Goal: Find specific fact: Find specific fact

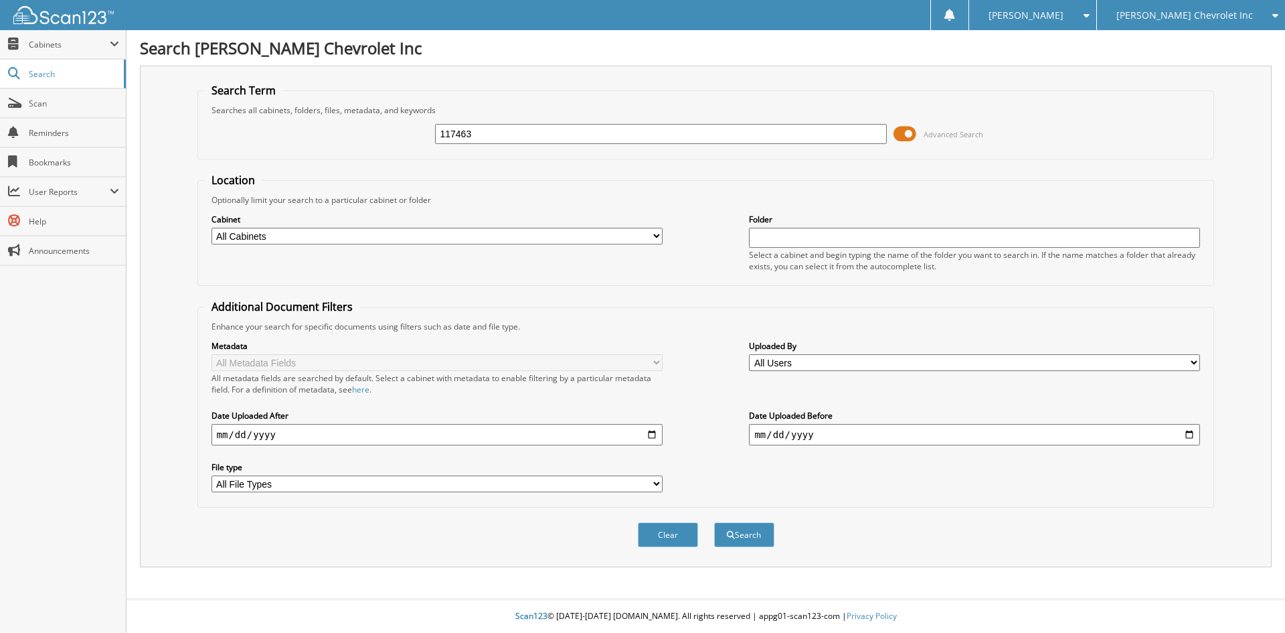
type input "117463"
click at [714, 522] on button "Search" at bounding box center [744, 534] width 60 height 25
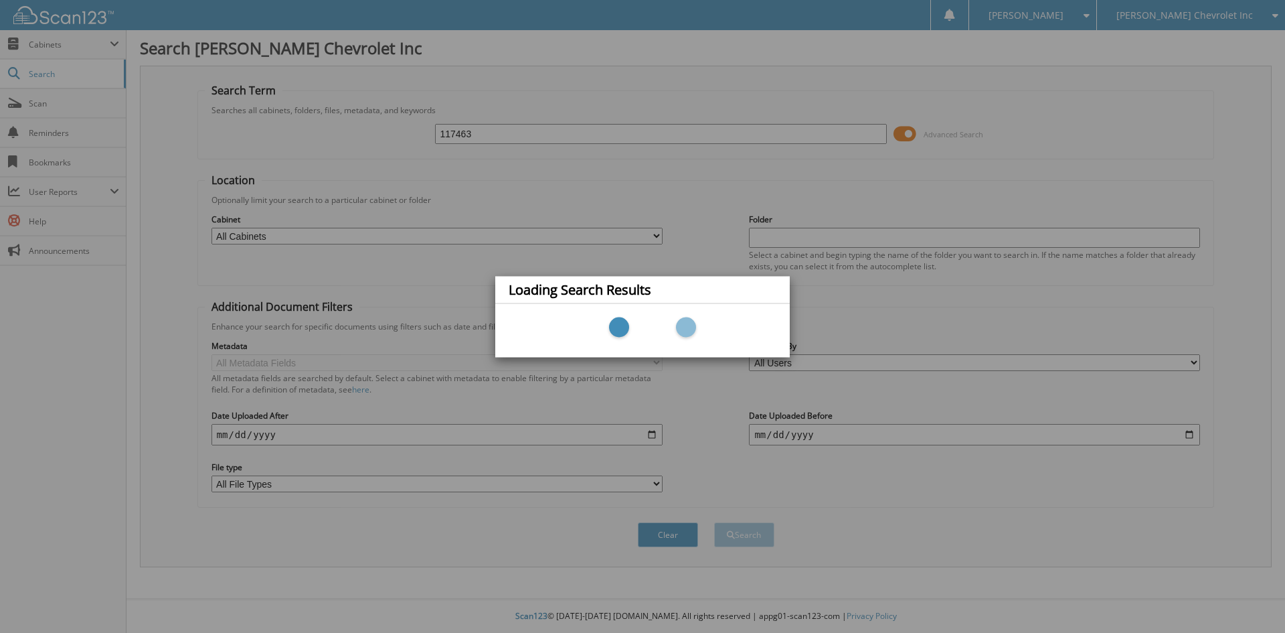
click at [121, 325] on div "Loading Search Results" at bounding box center [642, 316] width 1285 height 633
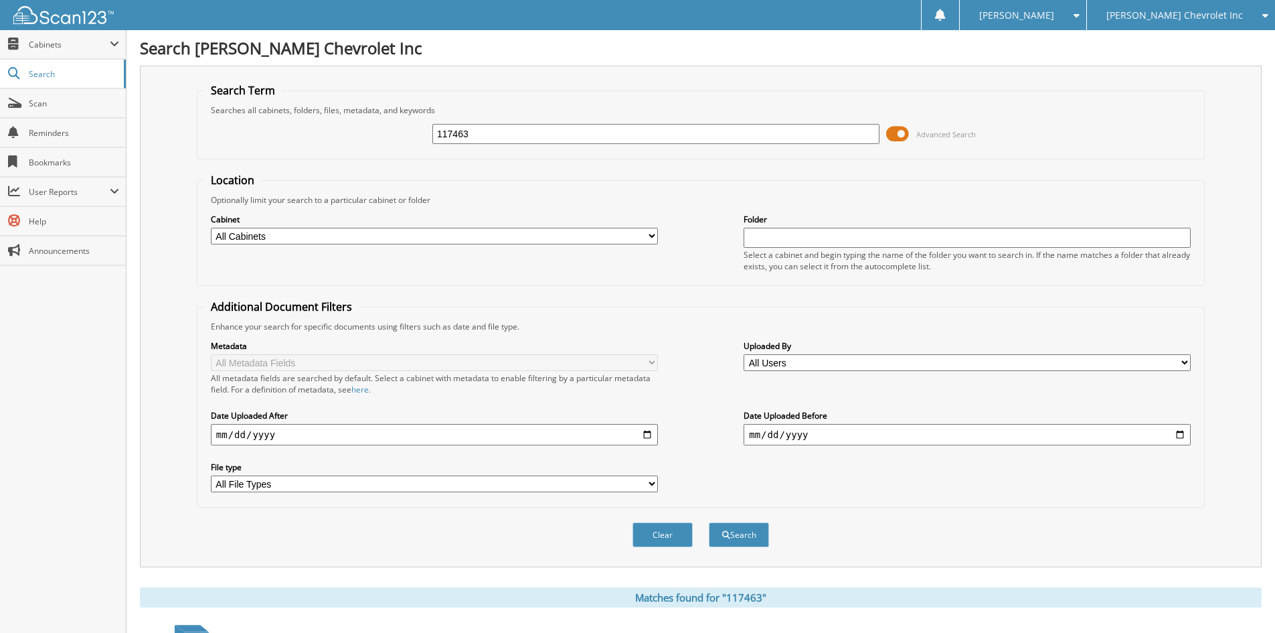
drag, startPoint x: 539, startPoint y: 130, endPoint x: 171, endPoint y: 104, distance: 368.4
click at [184, 106] on div "Search Term Searches all cabinets, folders, files, metadata, and keywords 11746…" at bounding box center [701, 316] width 1122 height 501
type input "117207"
click at [709, 522] on button "Search" at bounding box center [739, 534] width 60 height 25
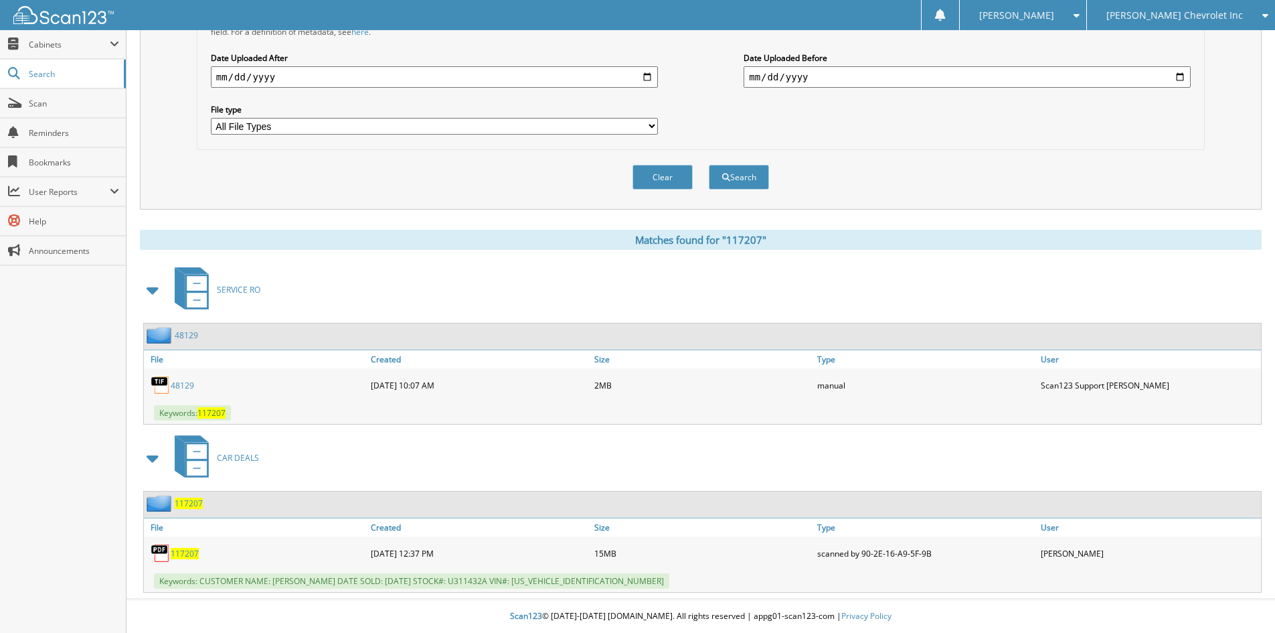
click at [152, 285] on span at bounding box center [153, 290] width 19 height 24
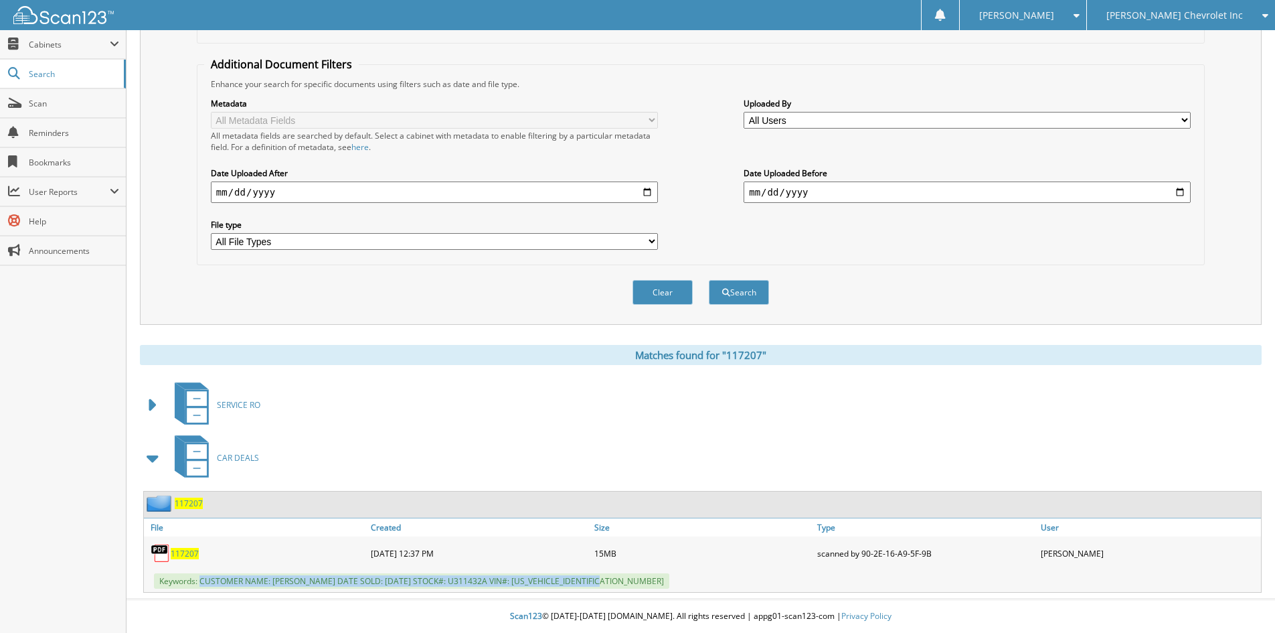
drag, startPoint x: 202, startPoint y: 582, endPoint x: 613, endPoint y: 586, distance: 411.1
click at [613, 586] on div "Keywords: CUSTOMER NAME: JEREMY SUTTON DATE SOLD: 09/04/2025 STOCK#: U311432A V…" at bounding box center [702, 581] width 1117 height 22
copy span "CUSTOMER NAME: JEREMY SUTTON DATE SOLD: 09/04/2025 STOCK#: U311432A VIN#: 1C6SR…"
click at [992, 299] on div "Clear Search" at bounding box center [701, 292] width 1008 height 54
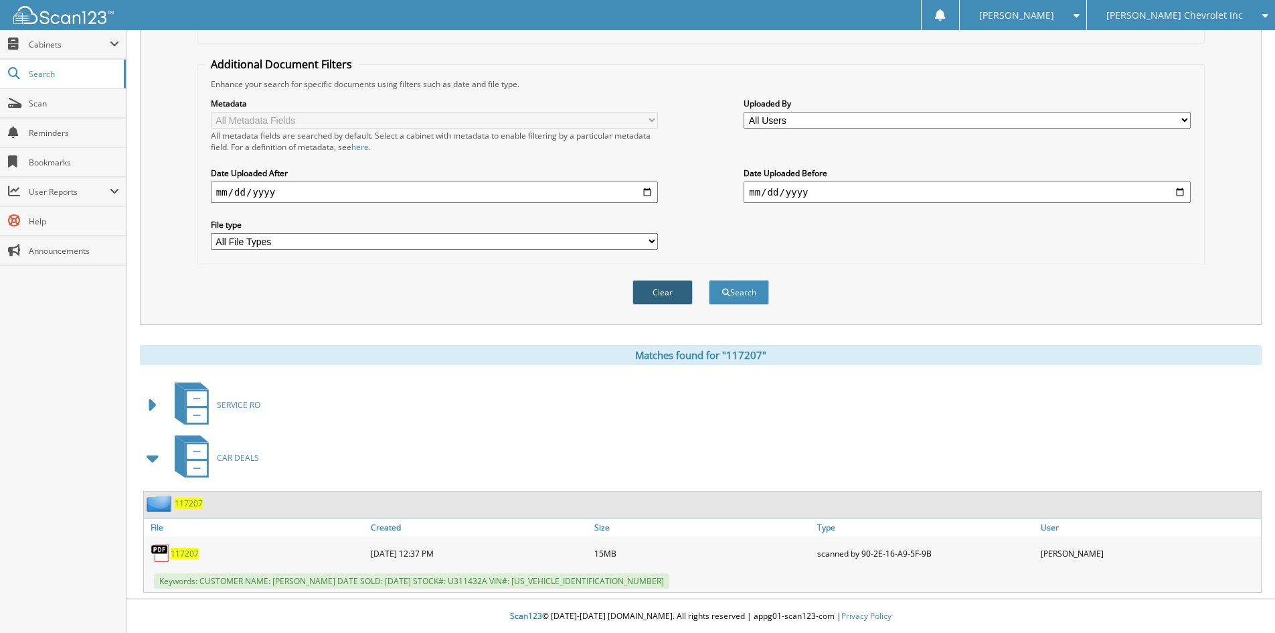
scroll to position [0, 0]
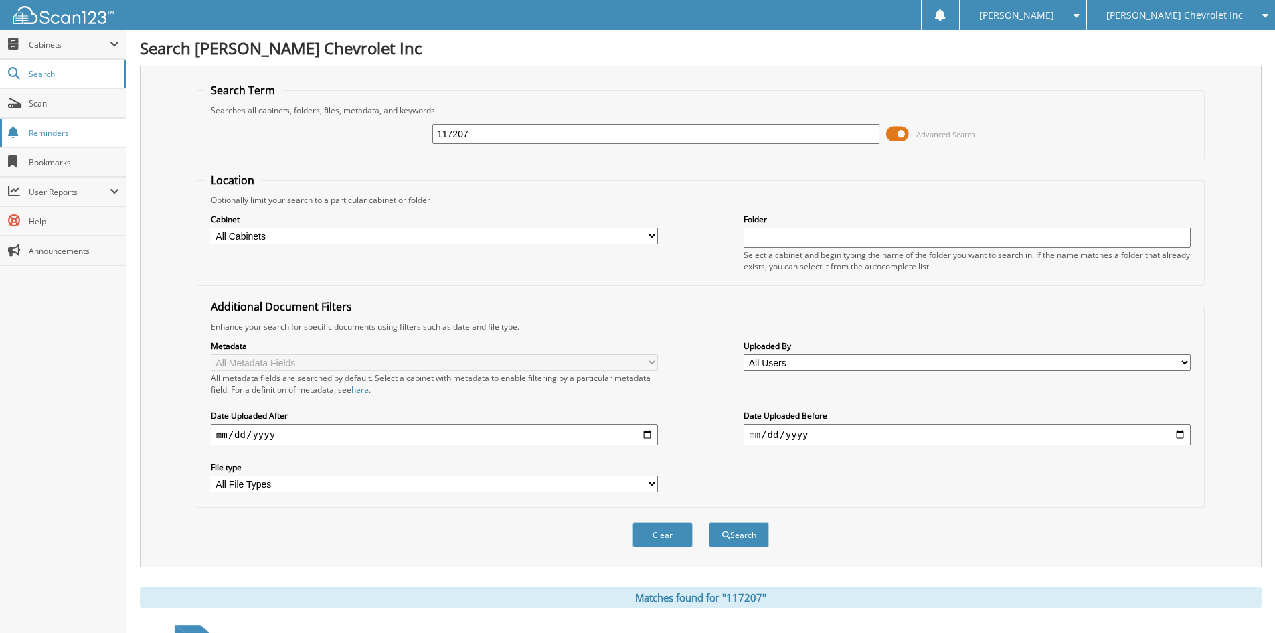
drag, startPoint x: 543, startPoint y: 130, endPoint x: 98, endPoint y: 119, distance: 445.3
click at [103, 120] on body "Sarah B. Settings Logout Jim Butler Chevrolet Inc Jim Butler Alfa Romeo Close S…" at bounding box center [637, 437] width 1275 height 875
type input "117242"
click at [709, 522] on button "Search" at bounding box center [739, 534] width 60 height 25
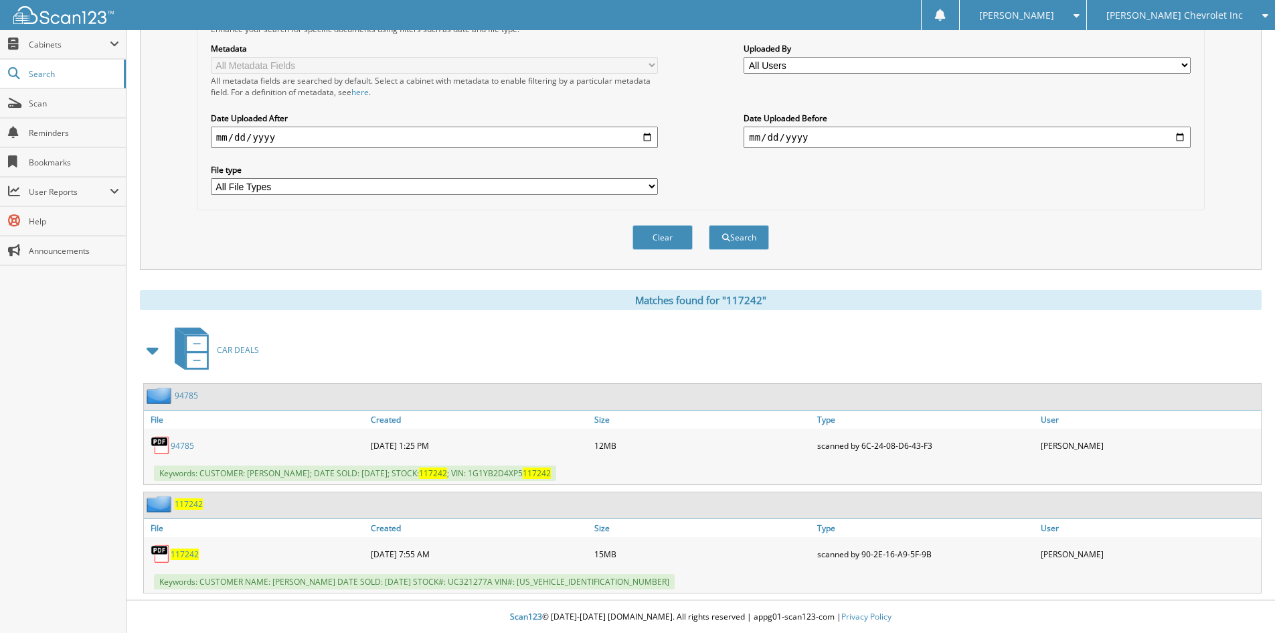
scroll to position [299, 0]
drag, startPoint x: 200, startPoint y: 579, endPoint x: 627, endPoint y: 580, distance: 427.1
click at [627, 580] on div "Keywords: CUSTOMER NAME: ROBERT ULIANICH DATE SOLD: 09/05/2025 STOCK#: UC321277…" at bounding box center [702, 581] width 1117 height 22
copy span "CUSTOMER NAME: ROBERT ULIANICH DATE SOLD: 09/05/2025 STOCK#: UC321277A VIN#: 1F…"
click at [1245, 13] on div "[PERSON_NAME] Chevrolet Inc" at bounding box center [1181, 15] width 175 height 30
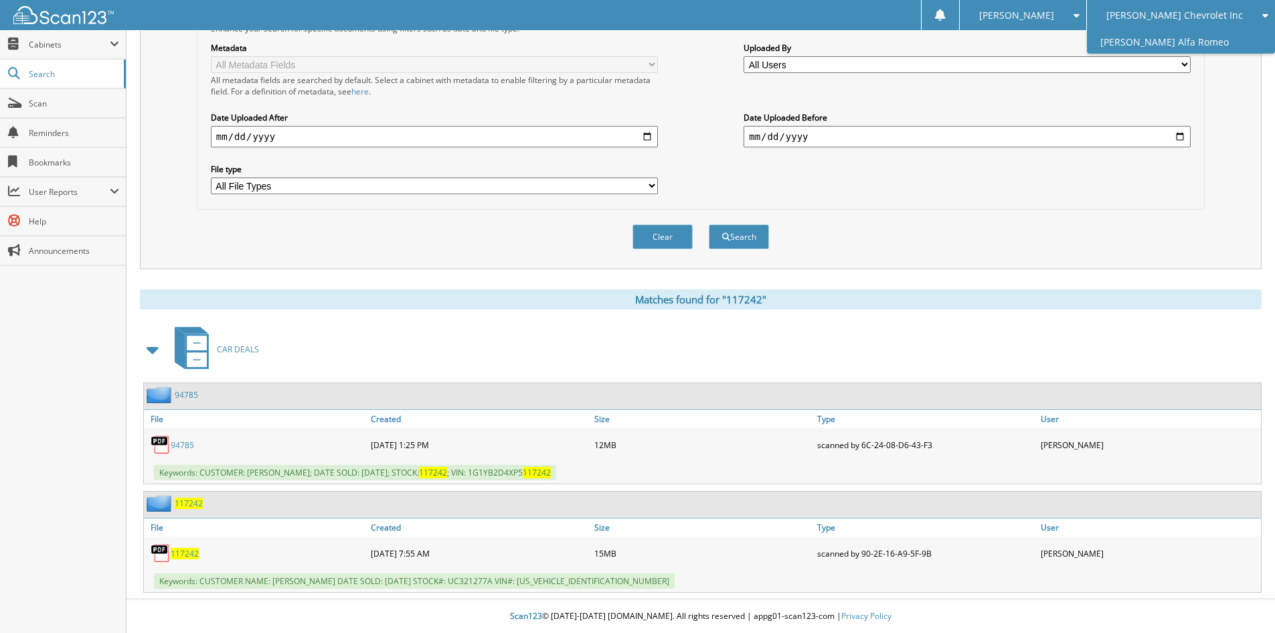
click at [1225, 35] on link "[PERSON_NAME] Alfa Romeo" at bounding box center [1181, 41] width 188 height 23
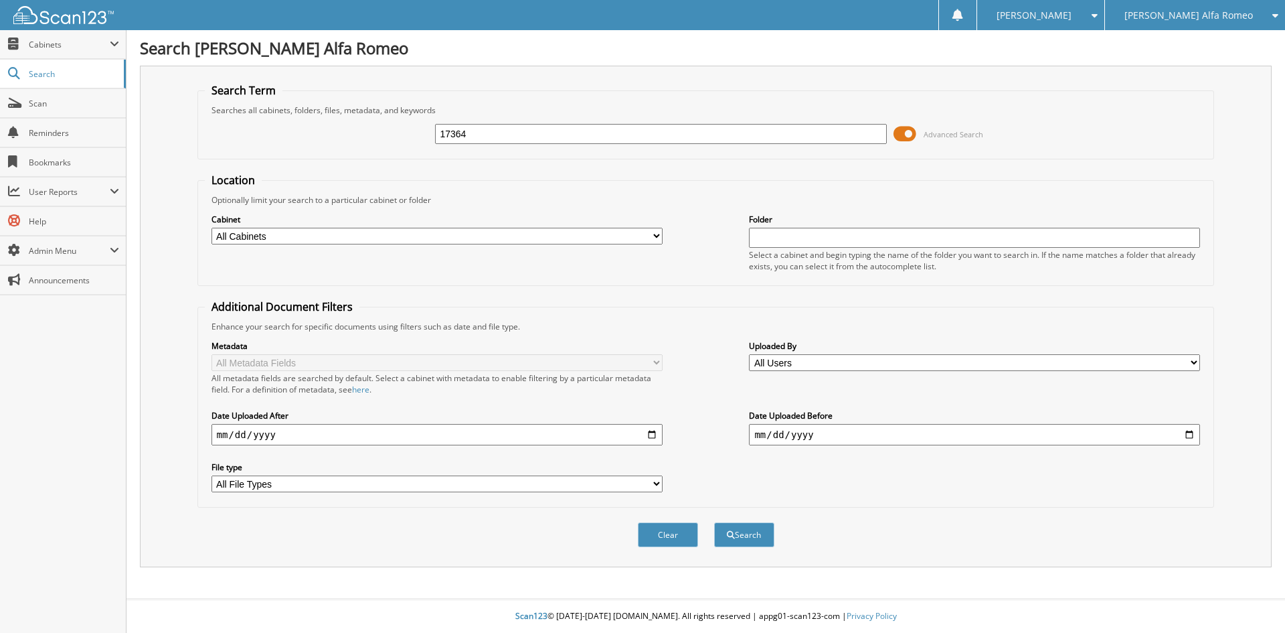
type input "17364"
click at [714, 522] on button "Search" at bounding box center [744, 534] width 60 height 25
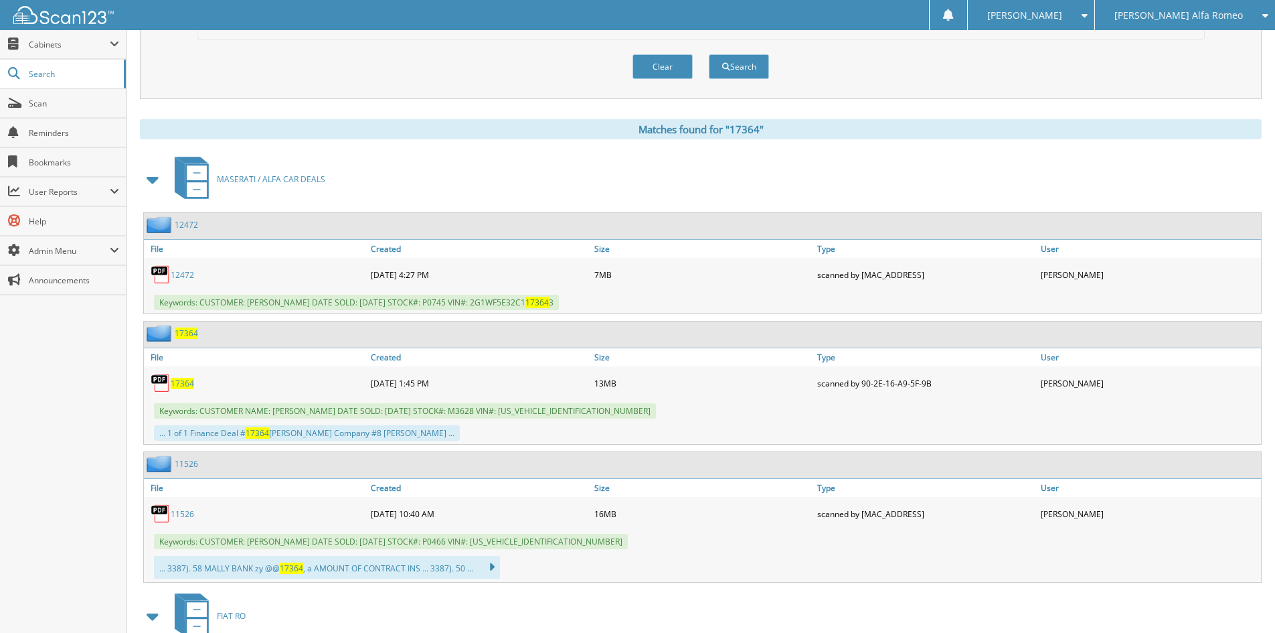
scroll to position [469, 0]
drag, startPoint x: 201, startPoint y: 411, endPoint x: 662, endPoint y: 413, distance: 461.3
click at [662, 413] on div "Keywords: CUSTOMER NAME: [PERSON_NAME] DATE SOLD: [DATE] STOCK#: M3628 VIN#: [U…" at bounding box center [702, 410] width 1117 height 22
copy span "CUSTOMER NAME: [PERSON_NAME] DATE SOLD: [DATE] STOCK#: M3628 VIN#: [US_VEHICLE_…"
click at [1024, 79] on div "Clear Search" at bounding box center [701, 66] width 1008 height 54
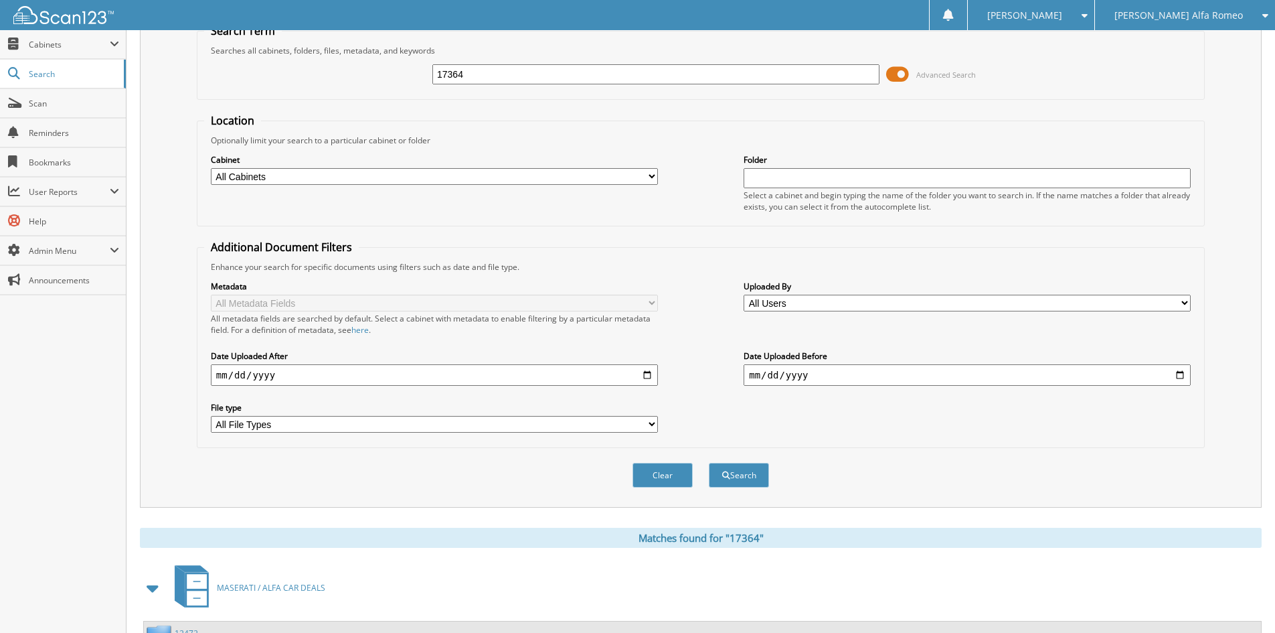
scroll to position [0, 0]
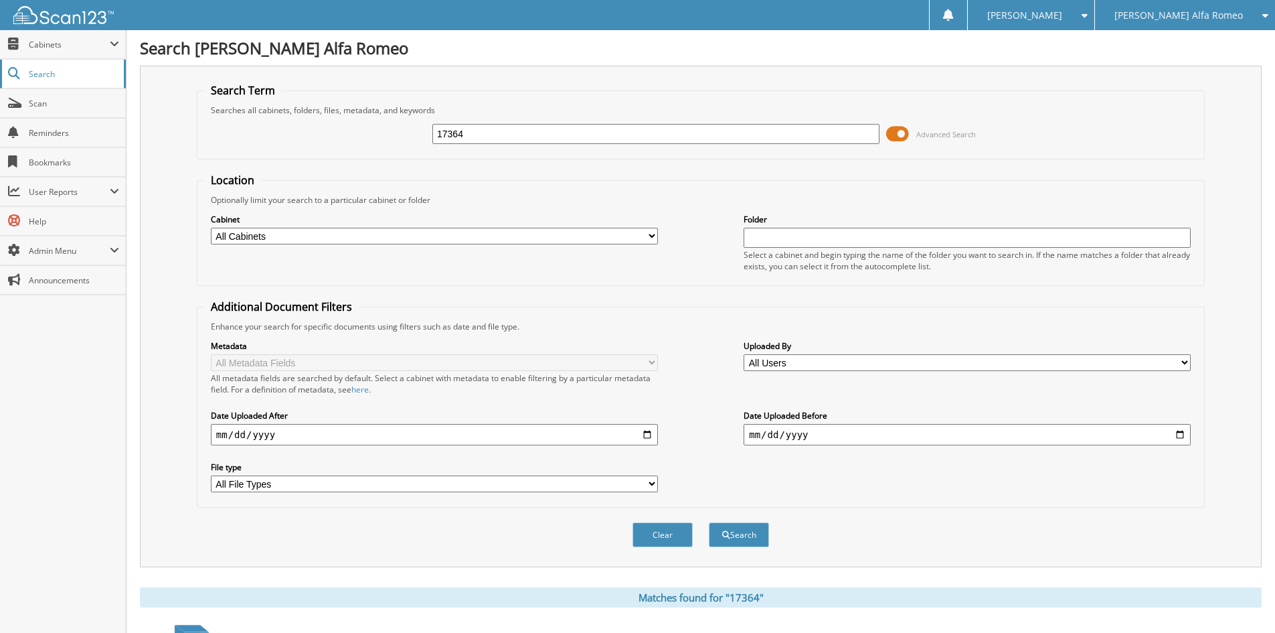
drag, startPoint x: 514, startPoint y: 129, endPoint x: 8, endPoint y: 72, distance: 509.3
type input "781034"
click at [709, 522] on button "Search" at bounding box center [739, 534] width 60 height 25
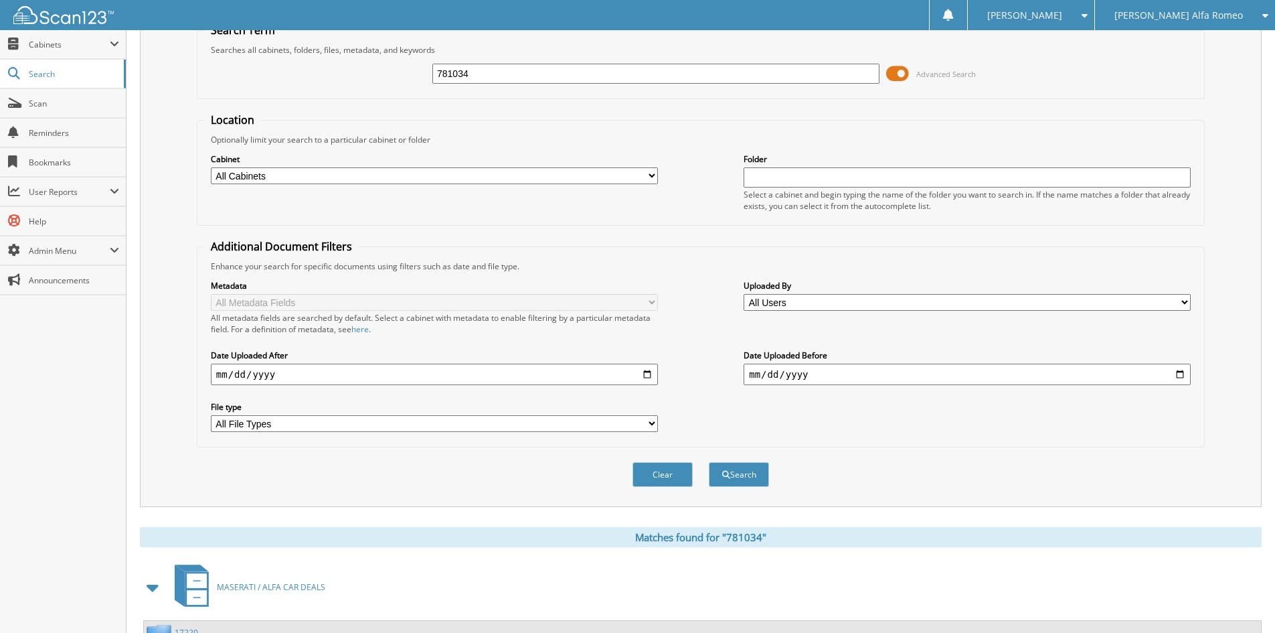
scroll to position [268, 0]
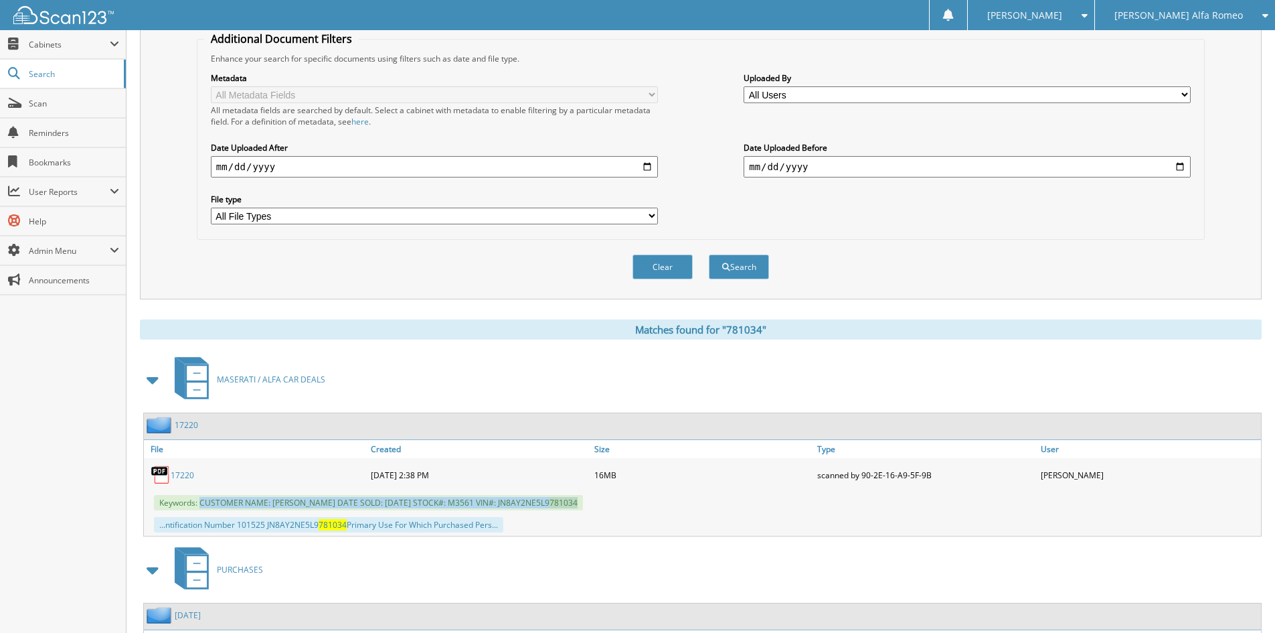
drag, startPoint x: 201, startPoint y: 501, endPoint x: 599, endPoint y: 509, distance: 398.4
click at [599, 509] on div "Keywords: CUSTOMER NAME: [PERSON_NAME] DATE SOLD: [DATE] STOCK#: M3561 VIN#: JN…" at bounding box center [702, 502] width 1117 height 22
copy span "CUSTOMER NAME: [PERSON_NAME] DATE SOLD: [DATE] STOCK#: M3561 VIN#: JN8AY2NE5L9 …"
drag, startPoint x: 63, startPoint y: 39, endPoint x: 66, endPoint y: 50, distance: 11.9
click at [63, 39] on span "Cabinets" at bounding box center [69, 44] width 81 height 11
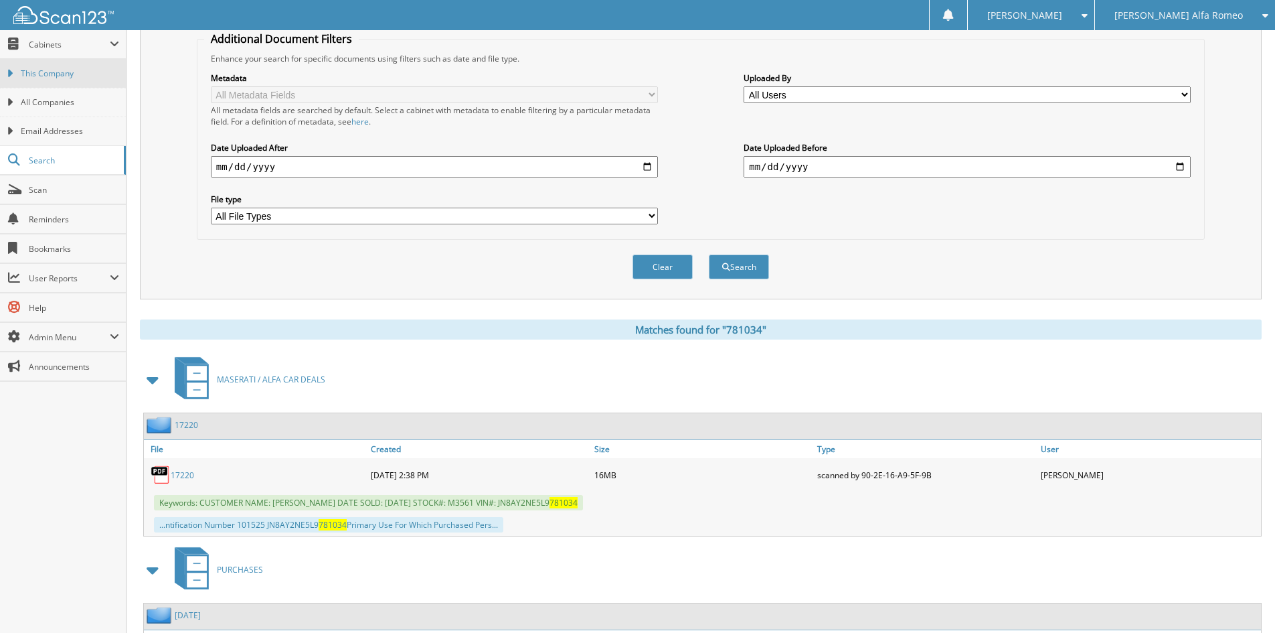
click at [66, 75] on span "This Company" at bounding box center [70, 74] width 98 height 12
